Goal: Information Seeking & Learning: Check status

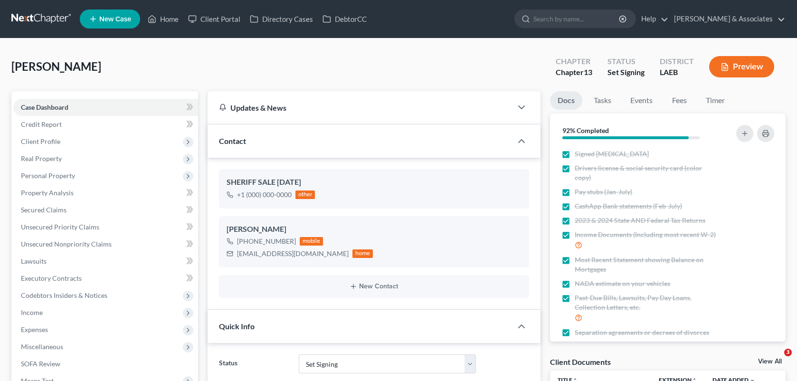
select select "23"
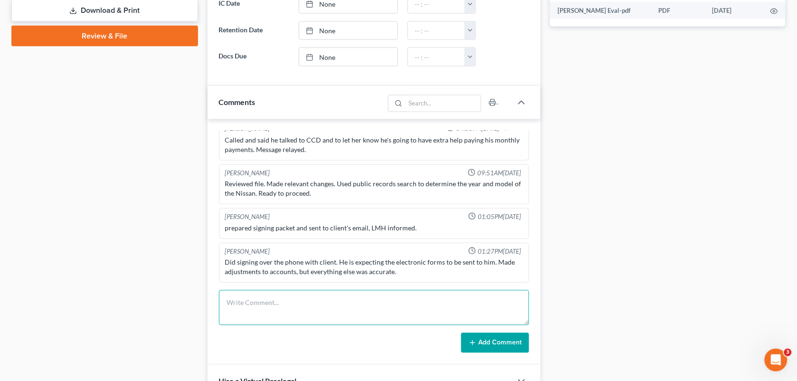
click at [330, 314] on textarea at bounding box center [374, 307] width 310 height 35
type textarea "[PERSON_NAME] wanted to know if CCD called about his SS. Sent a DM to her."
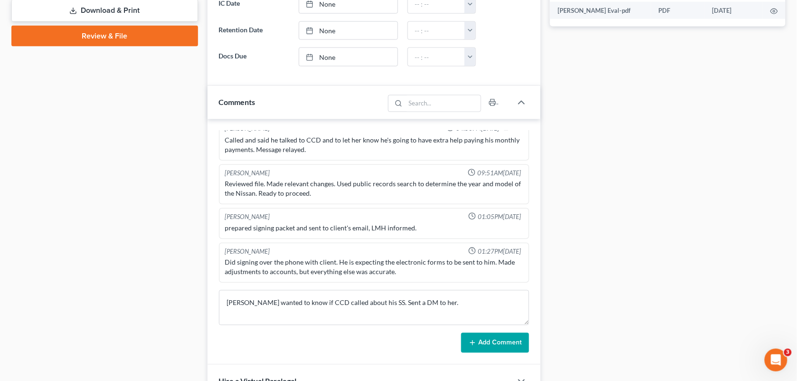
click at [487, 339] on button "Add Comment" at bounding box center [495, 343] width 68 height 20
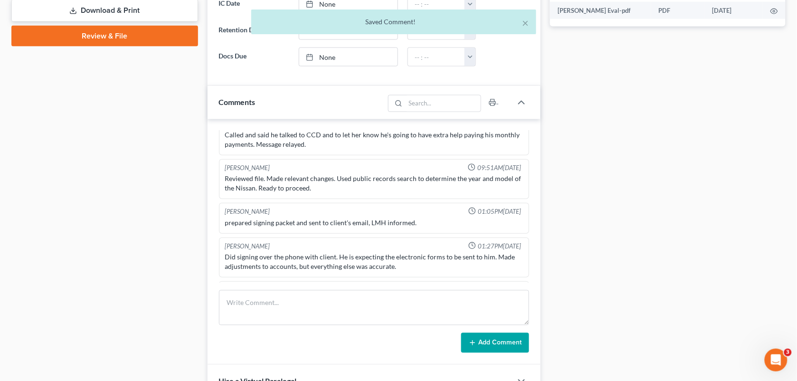
scroll to position [1327, 0]
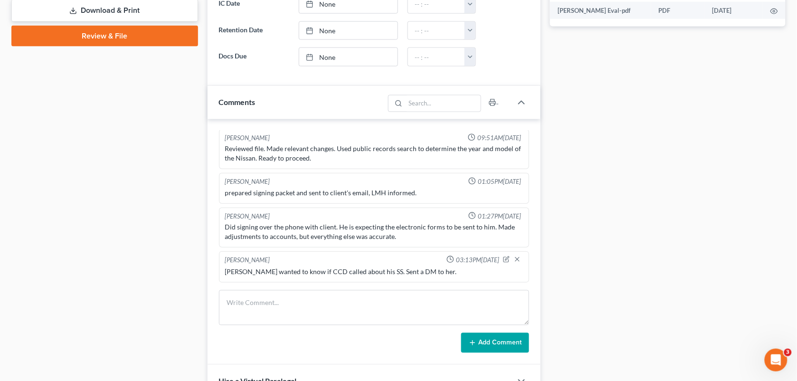
click at [637, 84] on div "Docs Tasks Events Fees Timer 92% Completed Nothing here yet! Signed [MEDICAL_DA…" at bounding box center [667, 75] width 245 height 846
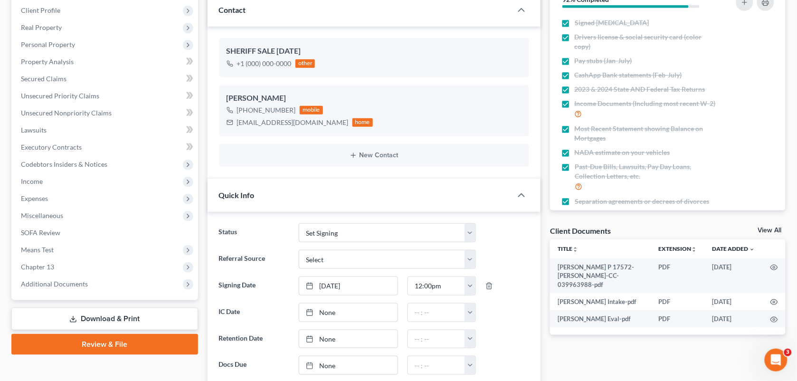
scroll to position [0, 0]
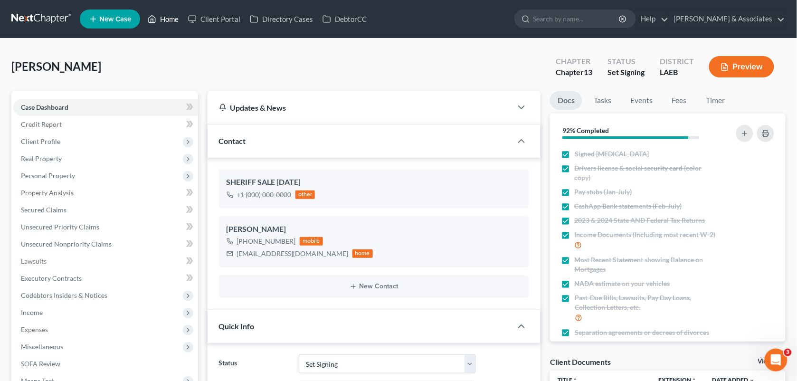
click at [172, 20] on link "Home" at bounding box center [163, 18] width 40 height 17
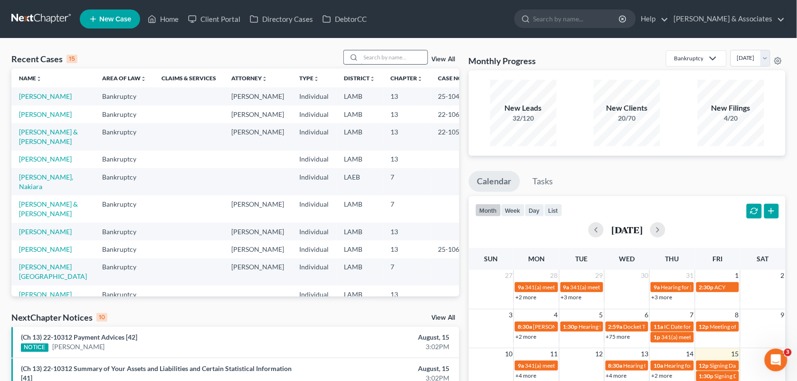
click at [379, 55] on input "search" at bounding box center [394, 57] width 66 height 14
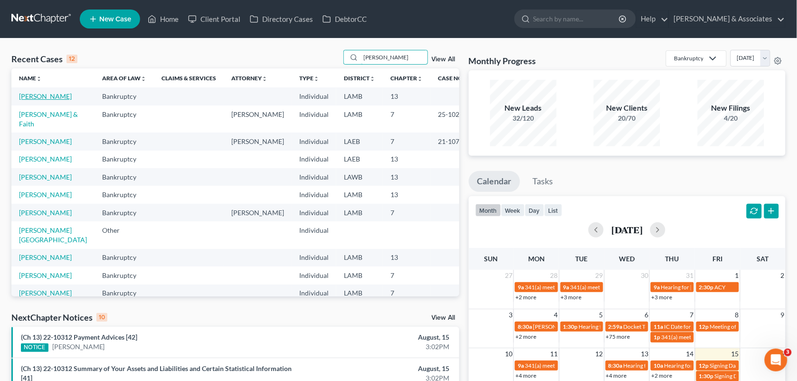
type input "[PERSON_NAME]"
click at [54, 95] on link "[PERSON_NAME]" at bounding box center [45, 96] width 53 height 8
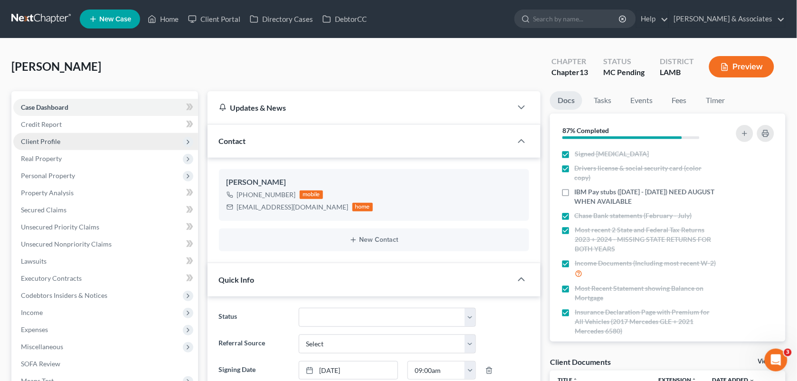
click at [60, 141] on span "Client Profile" at bounding box center [105, 141] width 185 height 17
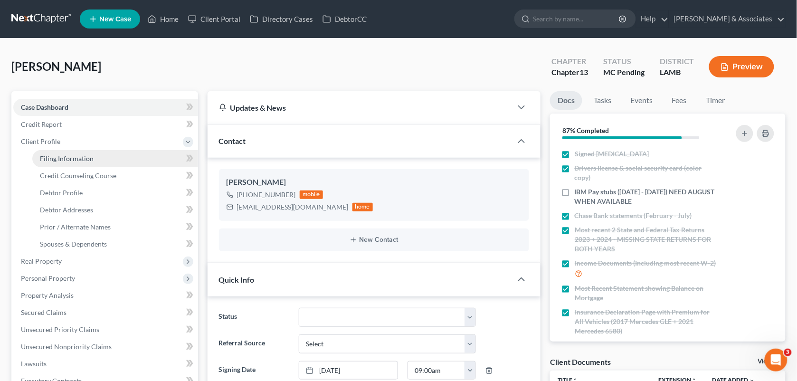
click at [62, 152] on link "Filing Information" at bounding box center [115, 158] width 166 height 17
select select "1"
select select "0"
select select "3"
select select "19"
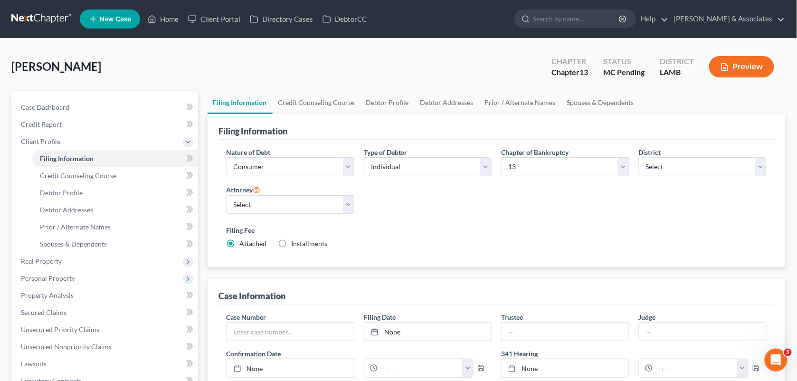
click at [315, 65] on div "[PERSON_NAME] Upgraded Chapter Chapter 13 Status MC Pending District [GEOGRAPHI…" at bounding box center [398, 70] width 774 height 41
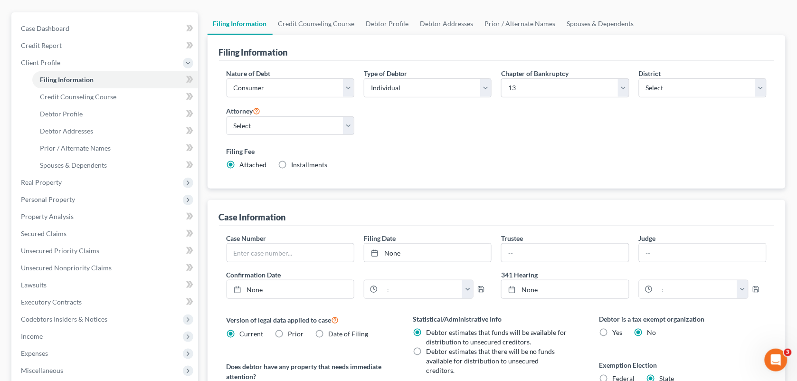
scroll to position [75, 0]
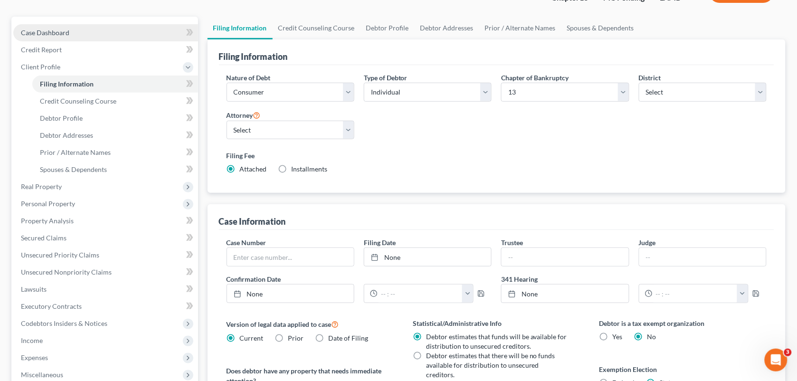
click at [64, 25] on link "Case Dashboard" at bounding box center [105, 32] width 185 height 17
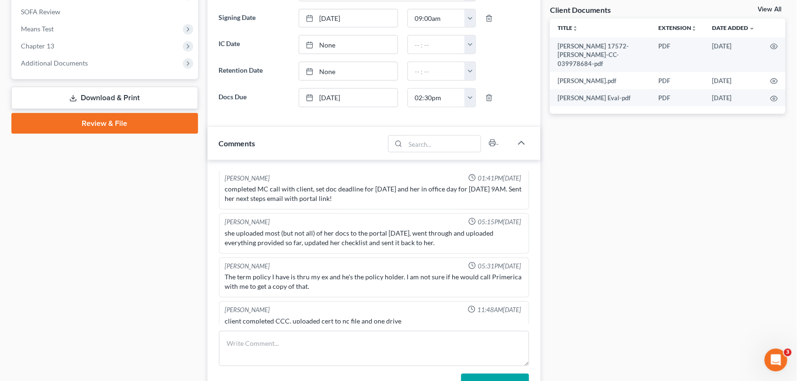
scroll to position [447, 0]
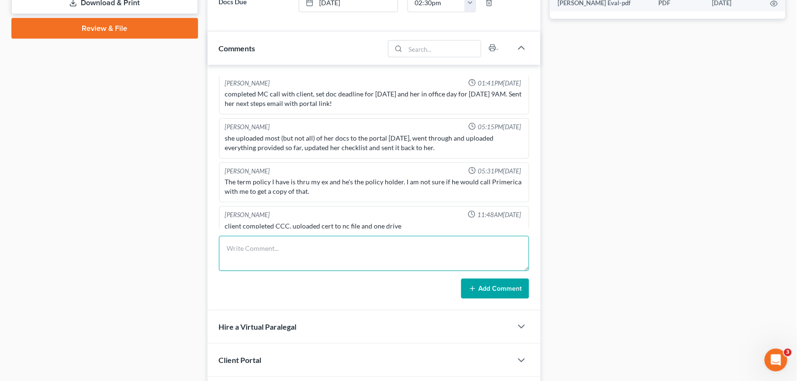
click at [397, 263] on textarea at bounding box center [374, 253] width 310 height 35
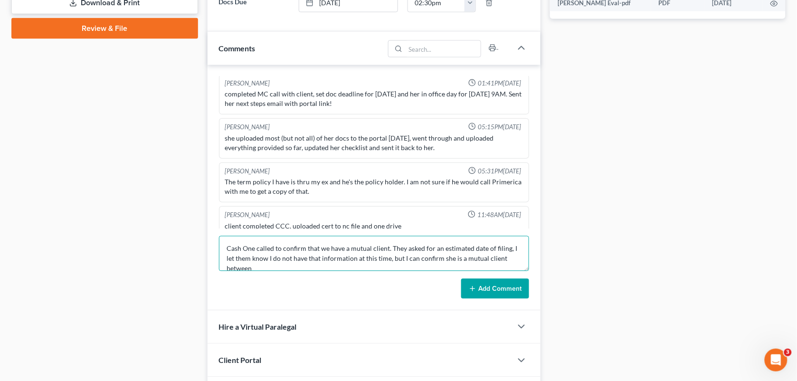
scroll to position [1, 0]
type textarea "Cash One called to confirm that we have a mutual client. They asked for an esti…"
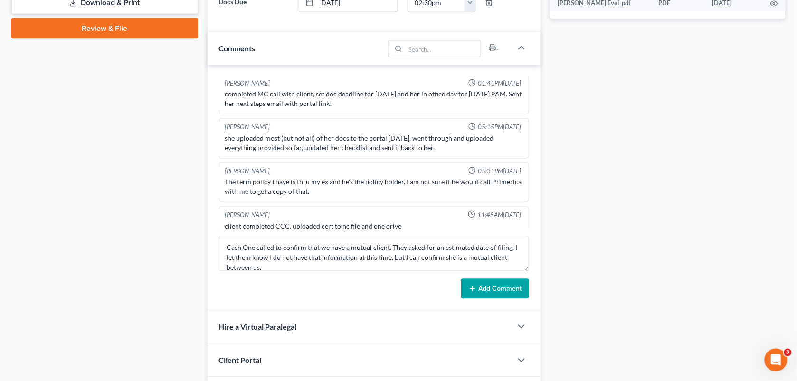
click at [497, 285] on button "Add Comment" at bounding box center [495, 289] width 68 height 20
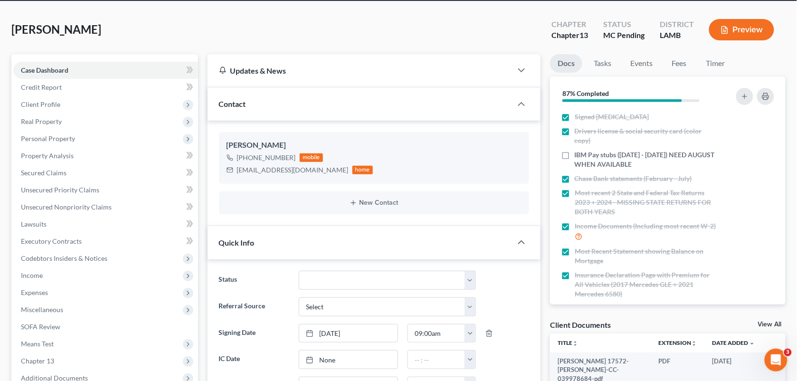
scroll to position [0, 0]
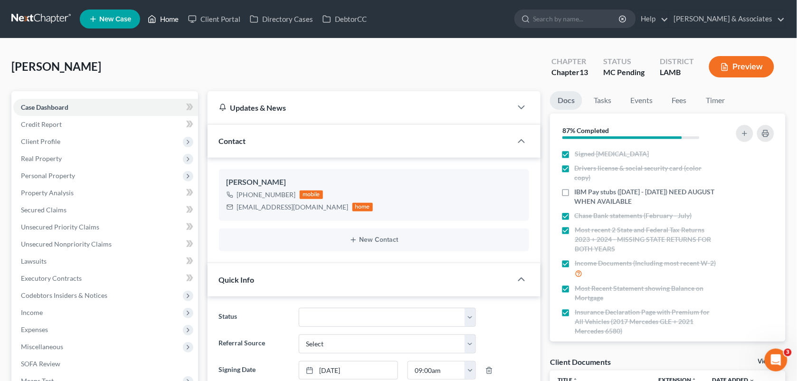
click at [160, 23] on link "Home" at bounding box center [163, 18] width 40 height 17
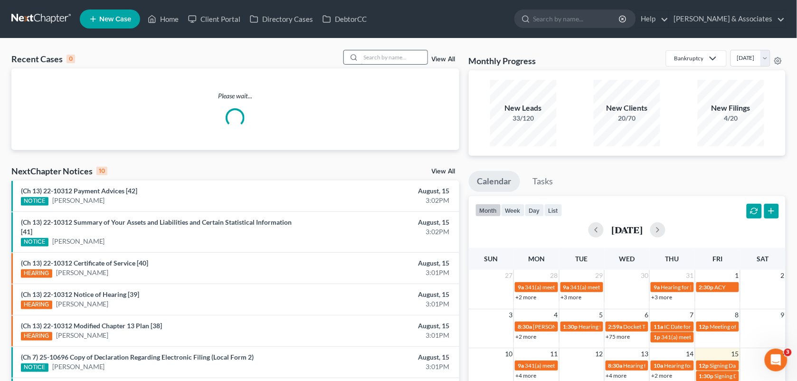
click at [387, 58] on input "search" at bounding box center [394, 57] width 66 height 14
type input "f"
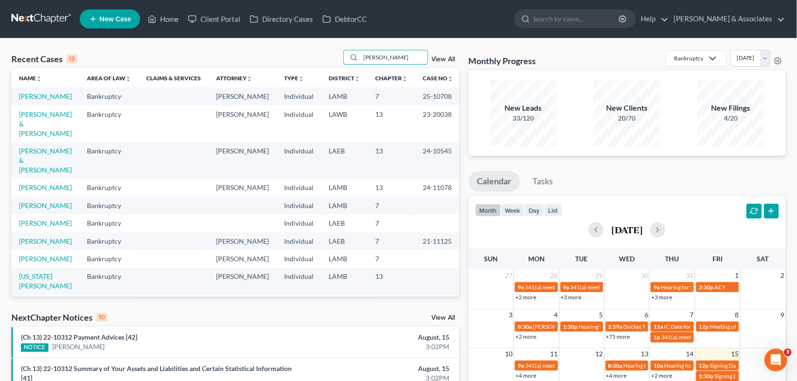
drag, startPoint x: 385, startPoint y: 56, endPoint x: 329, endPoint y: 53, distance: 56.6
click at [329, 53] on div "Recent Cases 13 [PERSON_NAME] View All" at bounding box center [235, 59] width 448 height 19
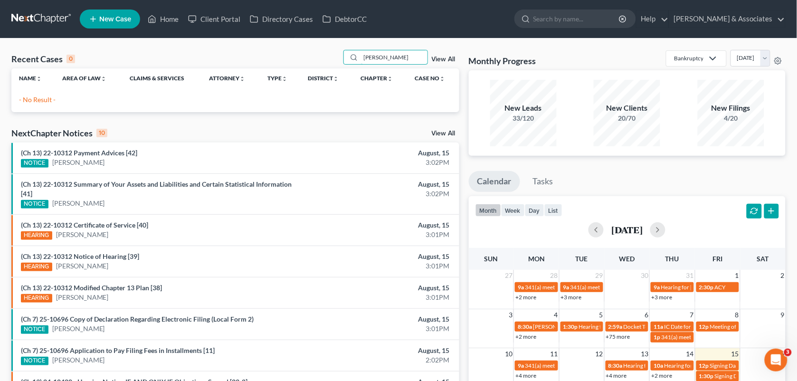
drag, startPoint x: 400, startPoint y: 59, endPoint x: 340, endPoint y: 47, distance: 61.0
click at [340, 47] on div "Recent Cases 0 [PERSON_NAME] View All Name unfold_more expand_more expand_less …" at bounding box center [398, 284] width 797 height 493
type input "[PERSON_NAME]"
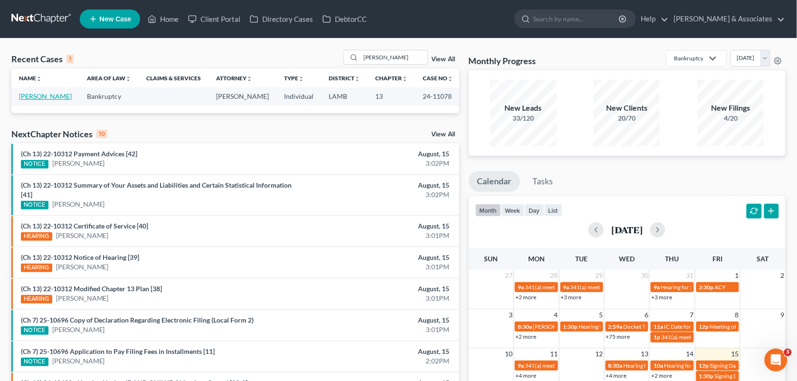
click at [46, 97] on link "[PERSON_NAME]" at bounding box center [45, 96] width 53 height 8
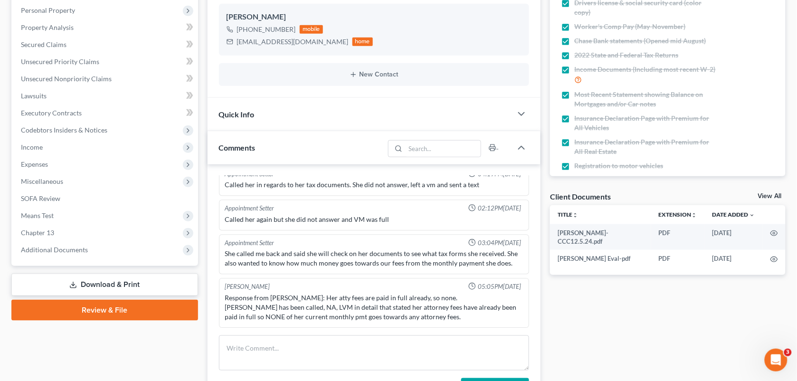
scroll to position [173, 0]
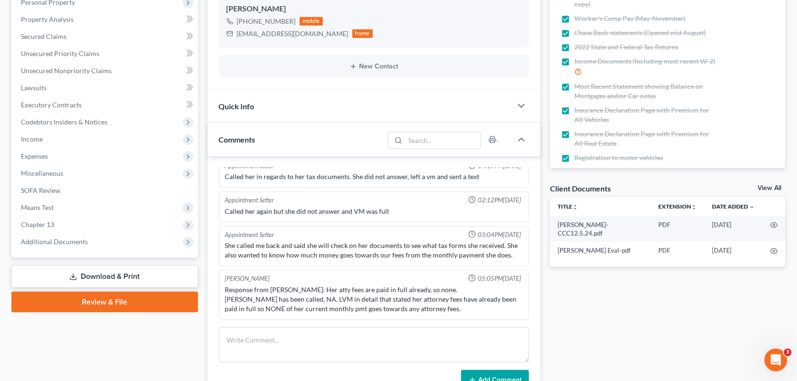
click at [193, 350] on div "Case Dashboard Payments Invoices Payments Payments Credit Report Client Profile" at bounding box center [105, 333] width 196 height 830
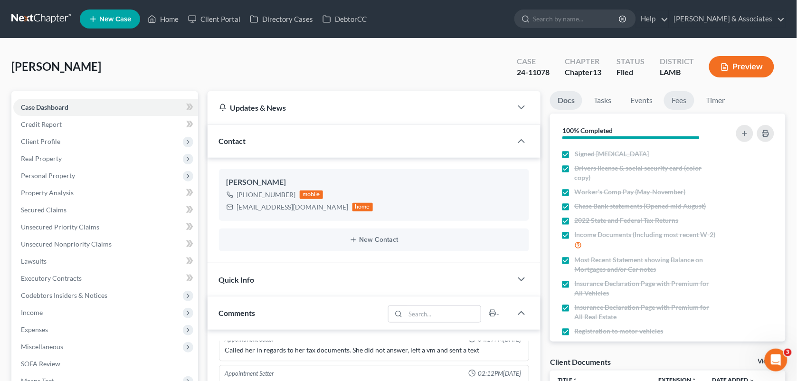
click at [677, 98] on link "Fees" at bounding box center [679, 100] width 30 height 19
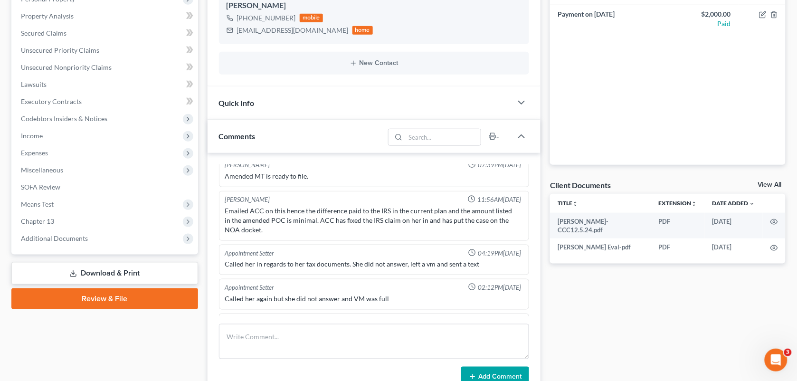
scroll to position [1868, 0]
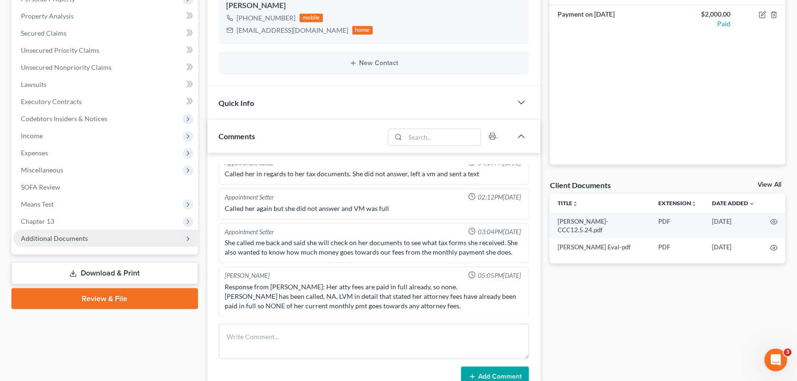
click at [84, 237] on span "Additional Documents" at bounding box center [54, 238] width 67 height 8
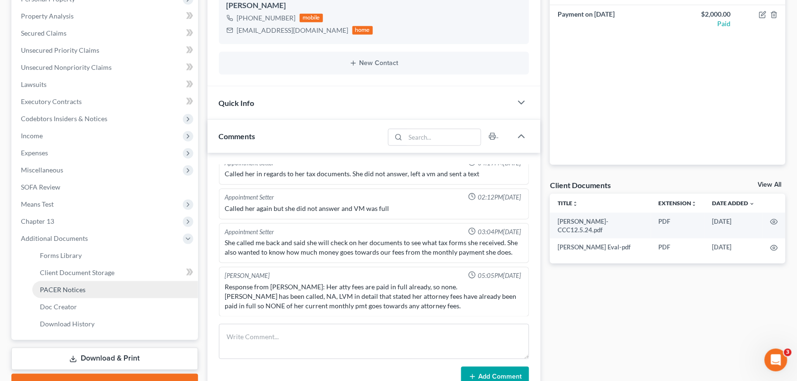
click at [79, 286] on span "PACER Notices" at bounding box center [63, 289] width 46 height 8
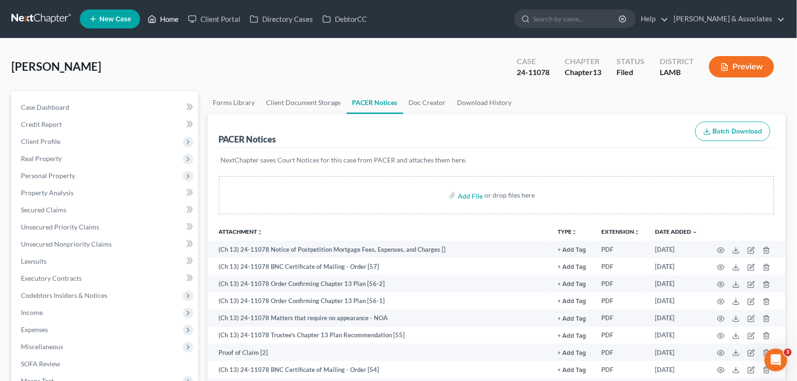
click at [169, 15] on link "Home" at bounding box center [163, 18] width 40 height 17
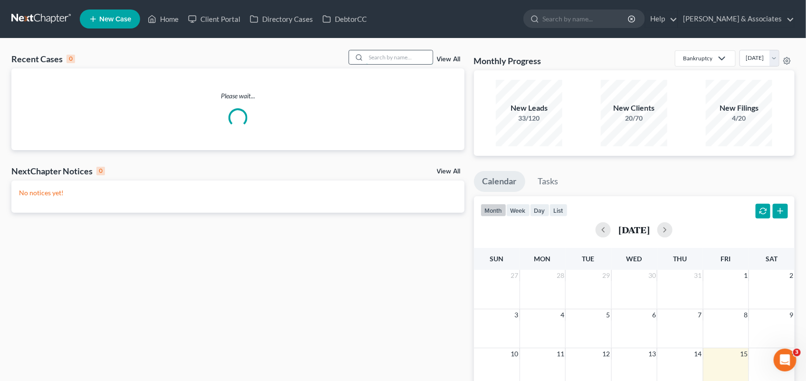
click at [371, 56] on input "search" at bounding box center [399, 57] width 66 height 14
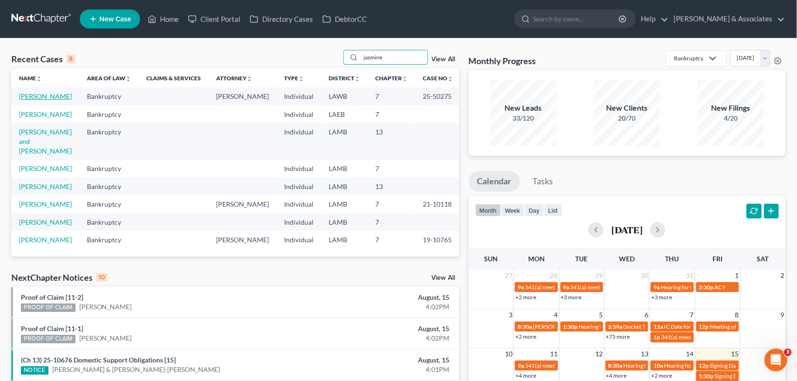
type input "jasmine"
click at [46, 93] on link "[PERSON_NAME]" at bounding box center [45, 96] width 53 height 8
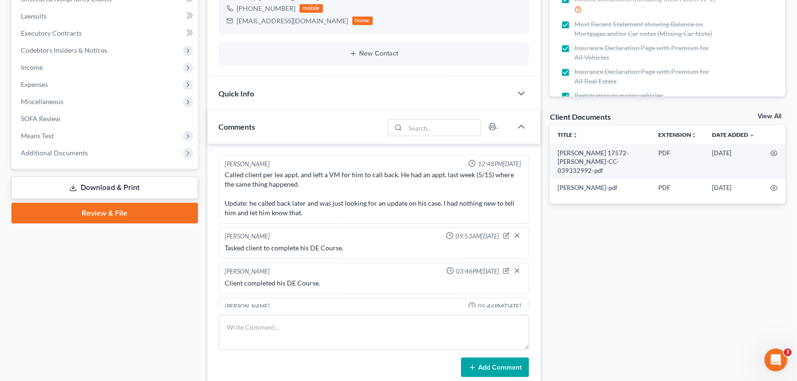
scroll to position [251, 0]
click at [236, 322] on textarea at bounding box center [374, 332] width 310 height 35
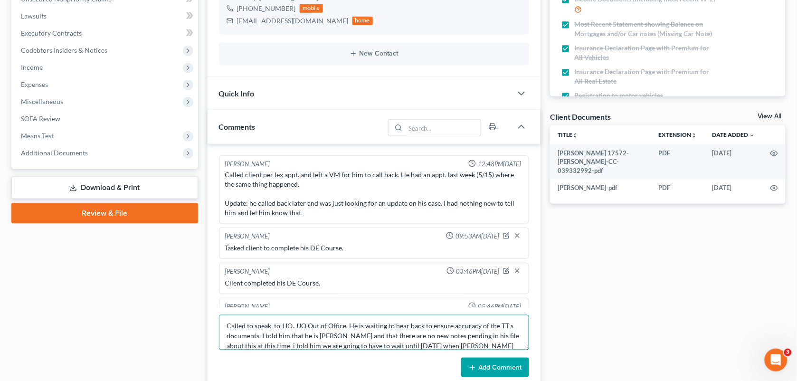
scroll to position [12, 0]
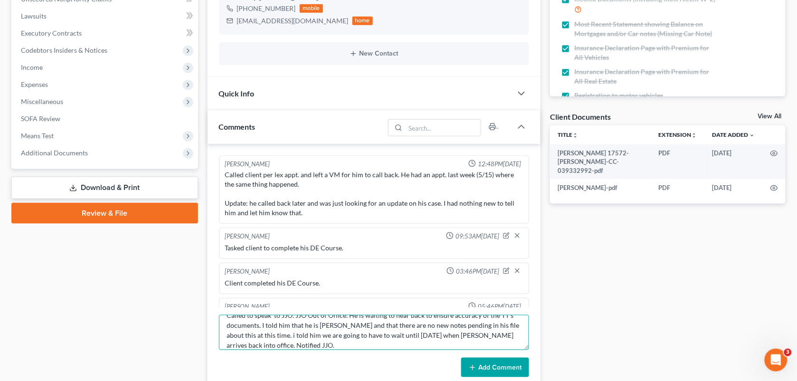
type textarea "Called to speak to JJO. JJO Out of Office. He is waiting to hear back to ensure…"
click at [477, 362] on button "Add Comment" at bounding box center [495, 367] width 68 height 20
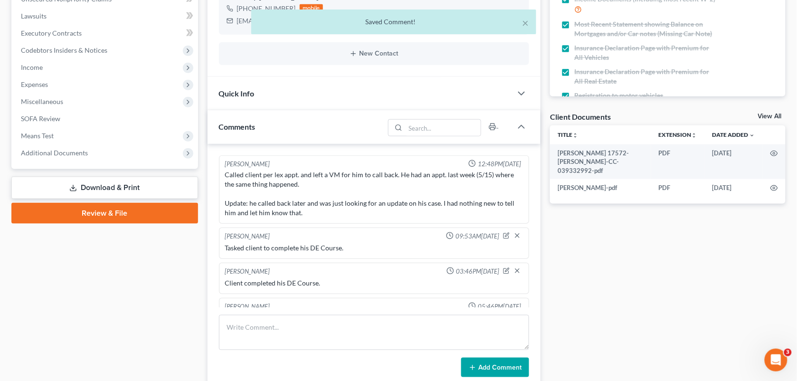
scroll to position [2322, 0]
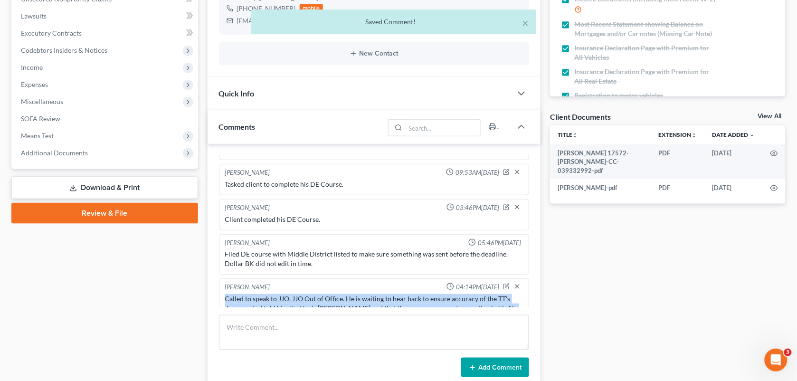
drag, startPoint x: 265, startPoint y: 298, endPoint x: 219, endPoint y: 267, distance: 55.0
click at [219, 278] on div "[PERSON_NAME] 04:14PM[DATE] Called to speak to JJO. JJO Out of Office. He is wa…" at bounding box center [374, 308] width 310 height 60
copy div "Called to speak to JJO. JJO Out of Office. He is waiting to hear back to ensure…"
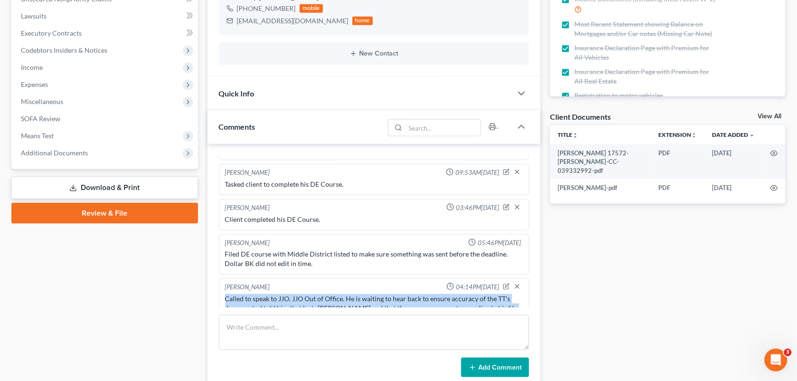
scroll to position [0, 0]
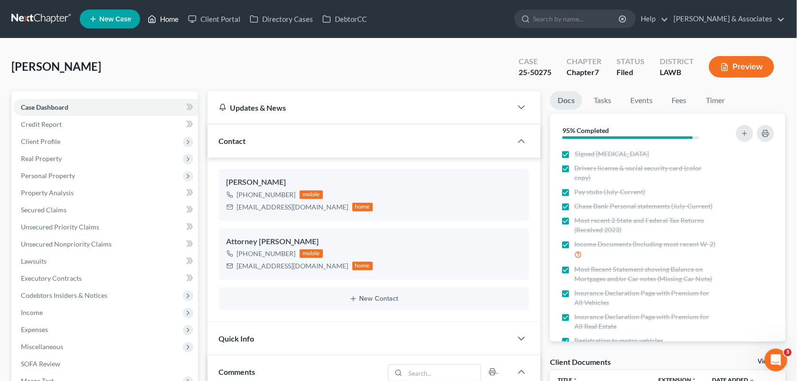
click at [177, 20] on link "Home" at bounding box center [163, 18] width 40 height 17
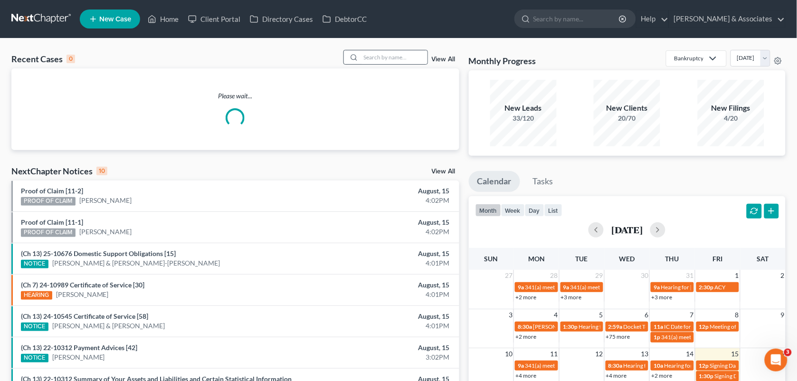
click at [359, 55] on div at bounding box center [352, 57] width 17 height 14
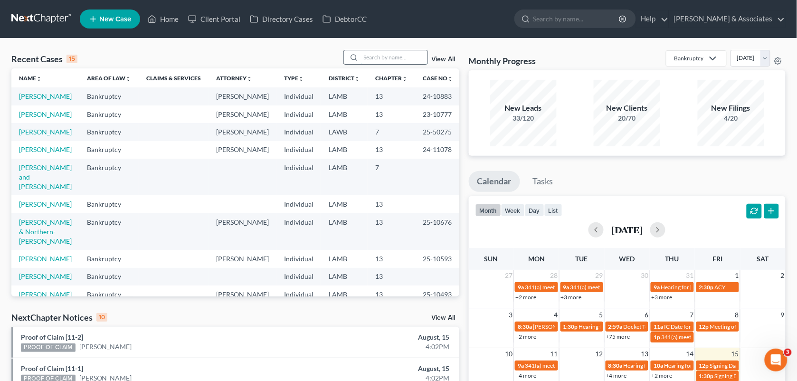
click at [378, 61] on input "search" at bounding box center [394, 57] width 66 height 14
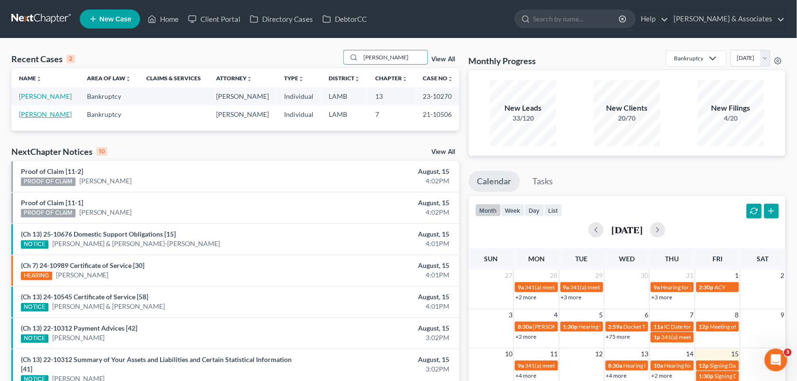
type input "[PERSON_NAME]"
click at [27, 118] on link "[PERSON_NAME]" at bounding box center [45, 114] width 53 height 8
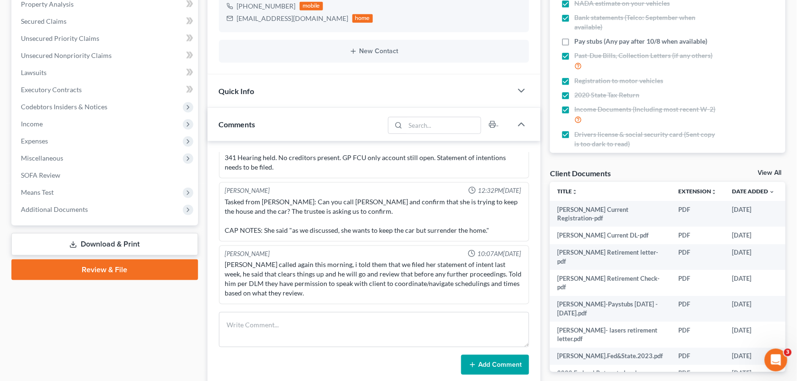
scroll to position [193, 0]
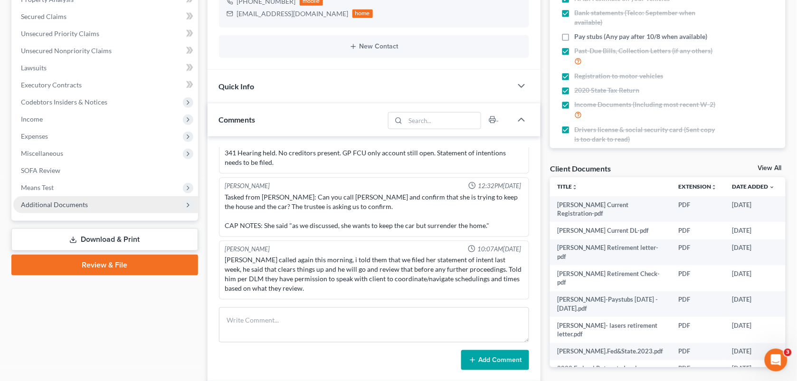
click at [73, 200] on span "Additional Documents" at bounding box center [54, 204] width 67 height 8
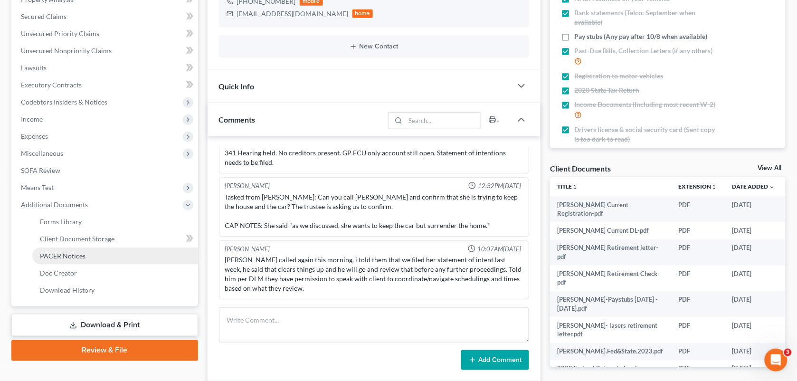
click at [79, 252] on span "PACER Notices" at bounding box center [63, 256] width 46 height 8
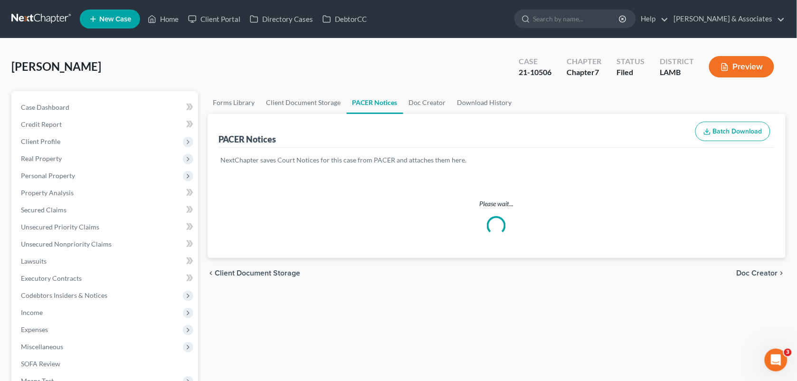
click at [349, 77] on div "[PERSON_NAME] Upgraded Case 21-10506 Chapter Chapter 7 Status Filed District [G…" at bounding box center [398, 70] width 774 height 41
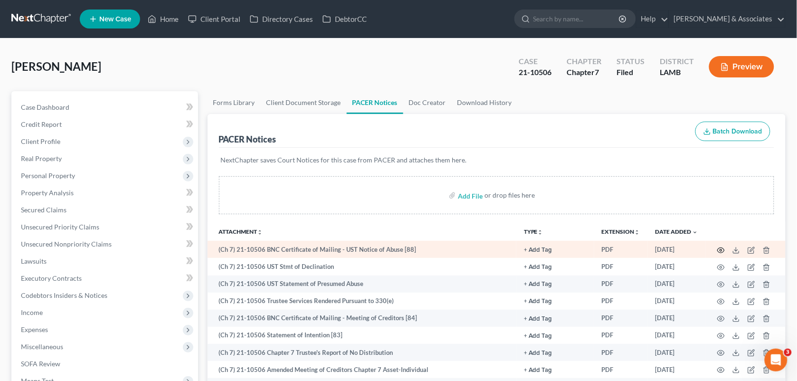
click at [718, 248] on icon "button" at bounding box center [720, 249] width 7 height 5
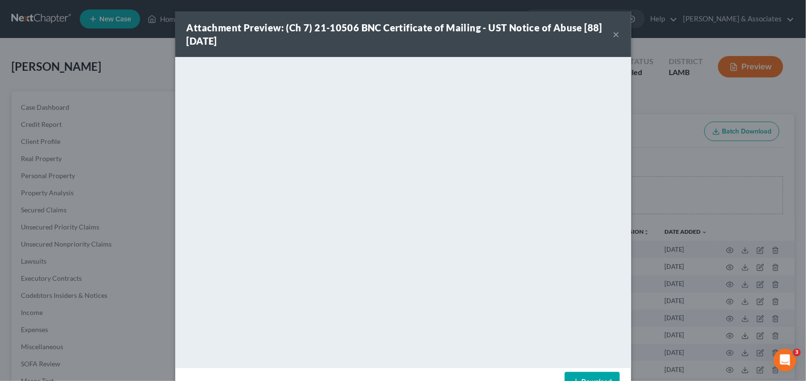
click at [176, 25] on div "Attachment Preview: (Ch 7) 21-10506 BNC Certificate of Mailing - UST Notice of …" at bounding box center [403, 34] width 456 height 46
